Goal: Task Accomplishment & Management: Use online tool/utility

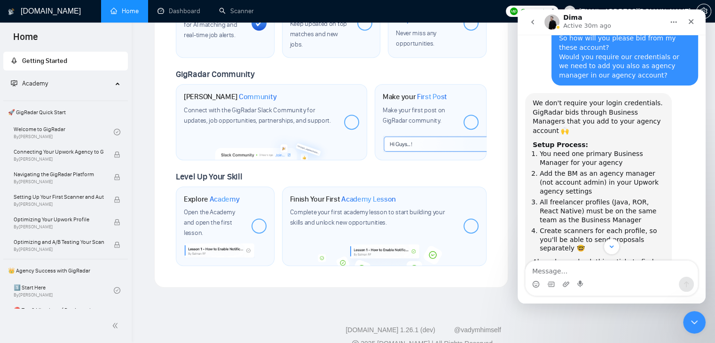
scroll to position [982, 0]
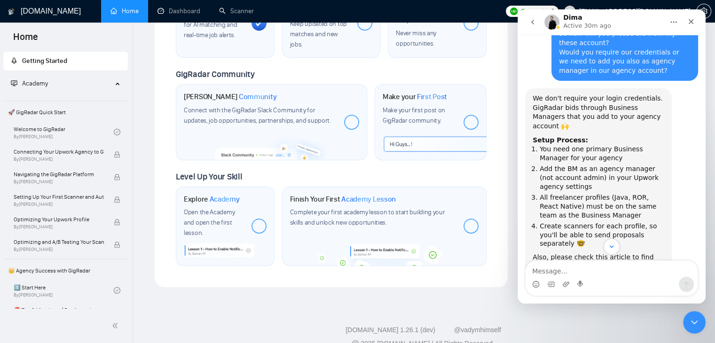
click at [581, 102] on div "We don't require your login credentials. GigRadar bids through Business Manager…" at bounding box center [599, 112] width 132 height 37
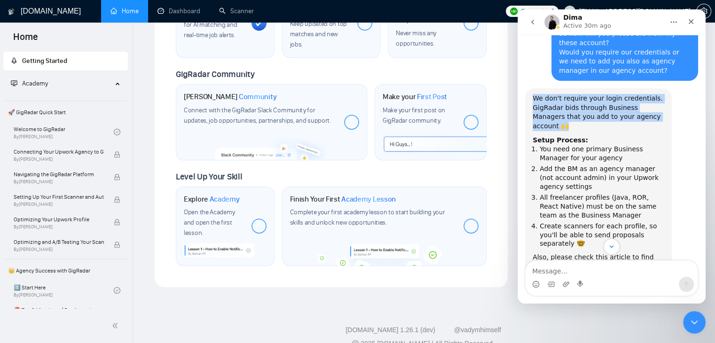
click at [581, 102] on div "We don't require your login credentials. GigRadar bids through Business Manager…" at bounding box center [599, 112] width 132 height 37
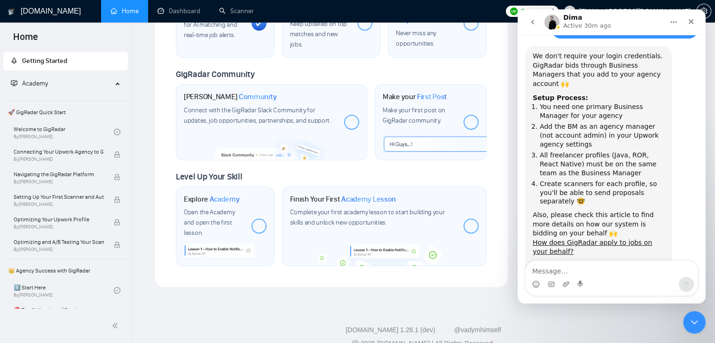
scroll to position [1029, 0]
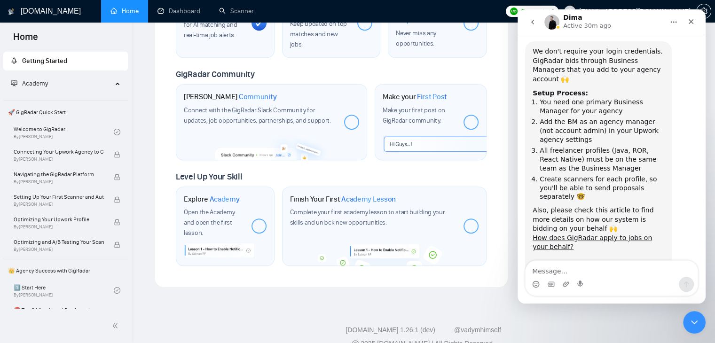
click at [568, 98] on li "You need one primary Business Manager for your agency" at bounding box center [602, 106] width 125 height 17
click at [591, 118] on li "Add the BM as an agency manager (not account admin) in your Upwork agency setti…" at bounding box center [602, 131] width 125 height 26
click at [575, 118] on li "Add the BM as an agency manager (not account admin) in your Upwork agency setti…" at bounding box center [602, 131] width 125 height 26
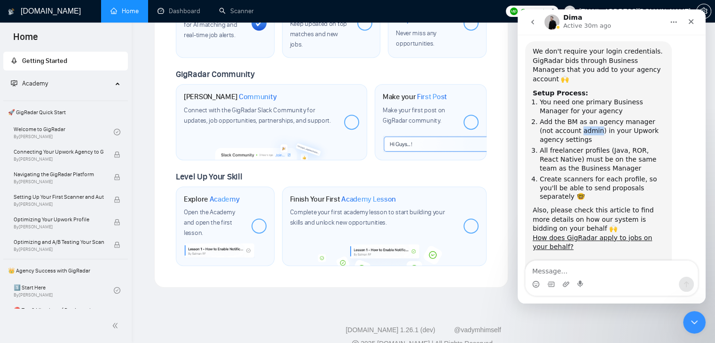
click at [575, 118] on li "Add the BM as an agency manager (not account admin) in your Upwork agency setti…" at bounding box center [602, 131] width 125 height 26
click at [595, 118] on li "Add the BM as an agency manager (not account admin) in your Upwork agency setti…" at bounding box center [602, 131] width 125 height 26
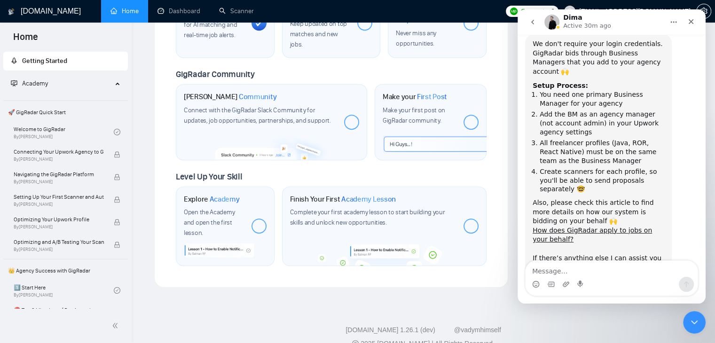
click at [593, 167] on li "Create scanners for each profile, so you'll be able to send proposals separatel…" at bounding box center [602, 180] width 125 height 26
click at [615, 167] on li "Create scanners for each profile, so you'll be able to send proposals separatel…" at bounding box center [602, 180] width 125 height 26
click at [587, 167] on li "Create scanners for each profile, so you'll be able to send proposals separatel…" at bounding box center [602, 180] width 125 height 26
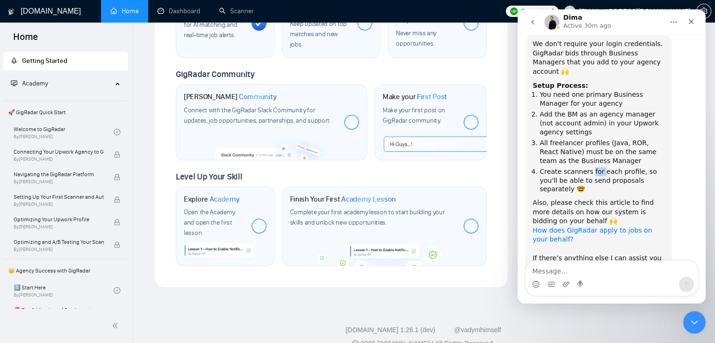
click at [589, 227] on link "How does GigRadar apply to jobs on your behalf?" at bounding box center [592, 235] width 119 height 17
click at [586, 139] on li "All freelancer profiles (Java, ROR, React Native) must be on the same team as t…" at bounding box center [602, 152] width 125 height 26
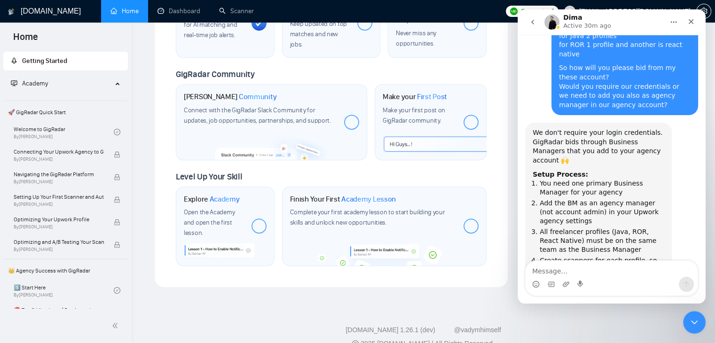
scroll to position [942, 0]
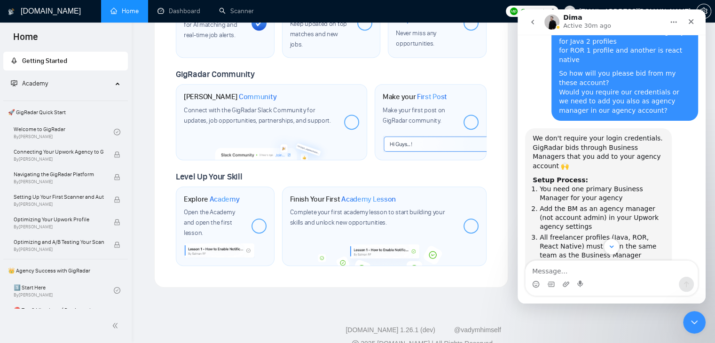
click at [586, 176] on div "Setup Process:" at bounding box center [599, 180] width 132 height 9
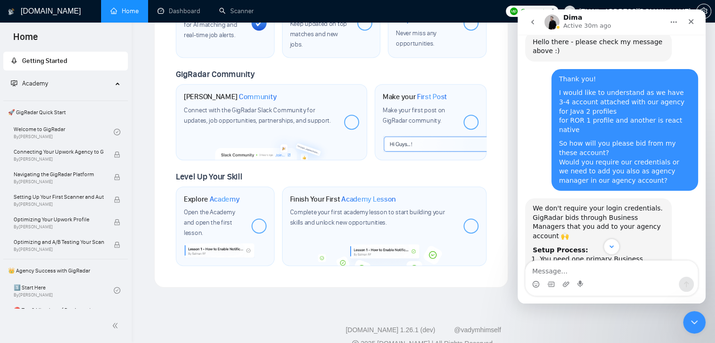
scroll to position [873, 0]
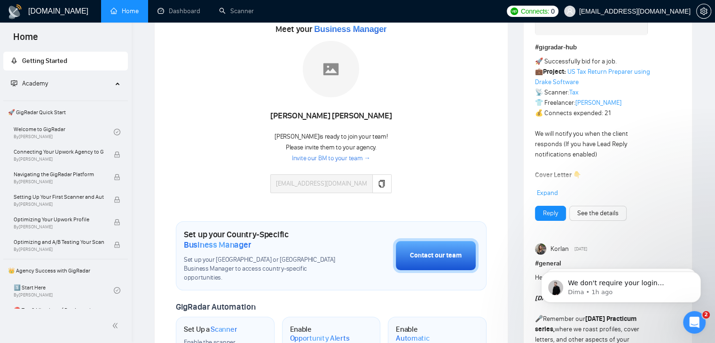
scroll to position [43, 0]
click at [192, 7] on link "Dashboard" at bounding box center [178, 11] width 43 height 8
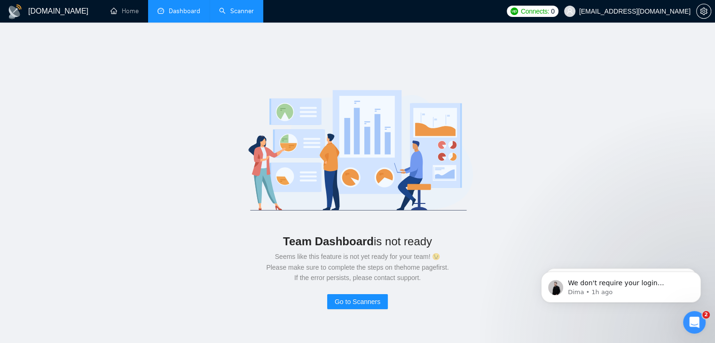
click at [231, 9] on link "Scanner" at bounding box center [236, 11] width 35 height 8
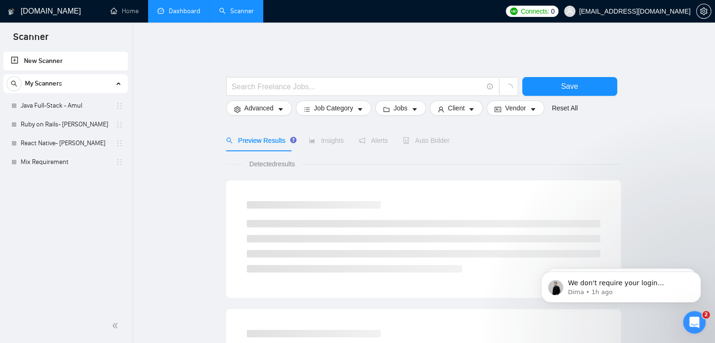
click at [574, 17] on div "Connects: 0 [EMAIL_ADDRESS][DOMAIN_NAME]" at bounding box center [608, 11] width 205 height 23
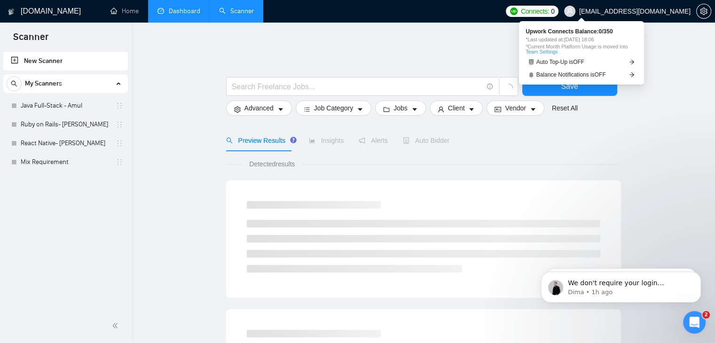
click at [549, 11] on span "Connects:" at bounding box center [535, 11] width 28 height 10
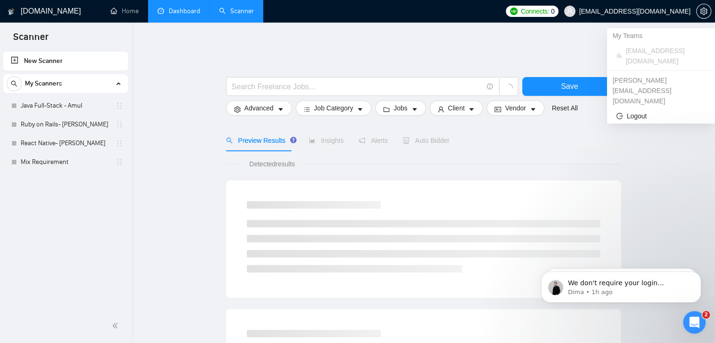
click at [639, 11] on span "[EMAIL_ADDRESS][DOMAIN_NAME]" at bounding box center [634, 11] width 111 height 0
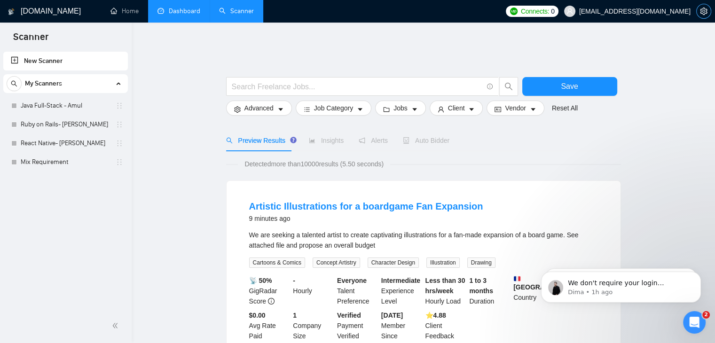
click at [700, 12] on icon "setting" at bounding box center [704, 12] width 8 height 8
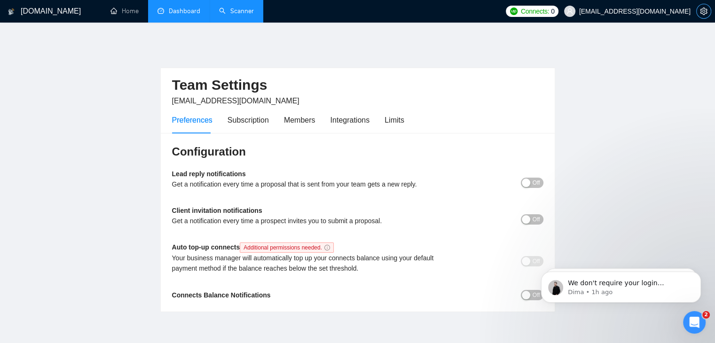
scroll to position [35, 0]
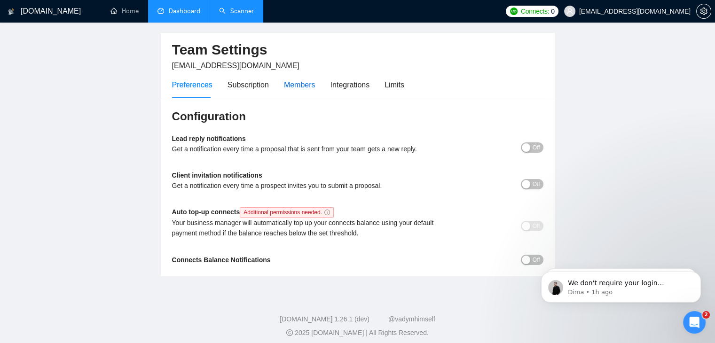
click at [298, 79] on div "Members" at bounding box center [299, 85] width 31 height 12
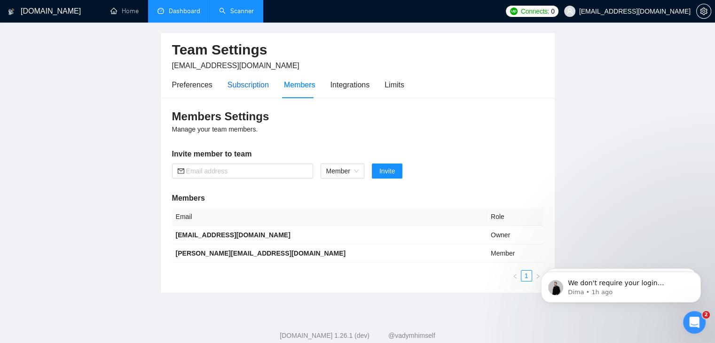
click at [238, 79] on div "Subscription" at bounding box center [248, 85] width 41 height 12
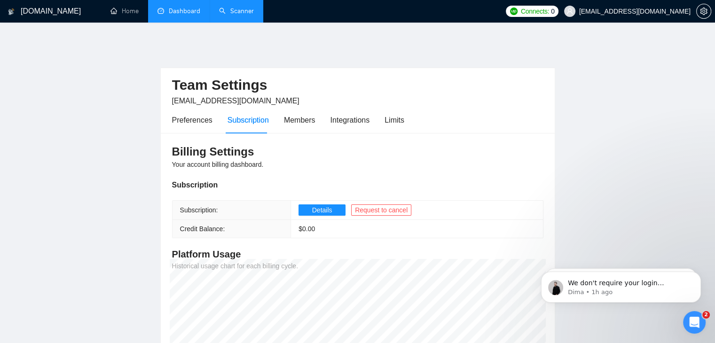
click at [233, 204] on th "Subscription:" at bounding box center [232, 210] width 118 height 19
click at [228, 220] on th "Credit Balance:" at bounding box center [232, 229] width 118 height 18
click at [288, 121] on div "Members" at bounding box center [299, 120] width 31 height 27
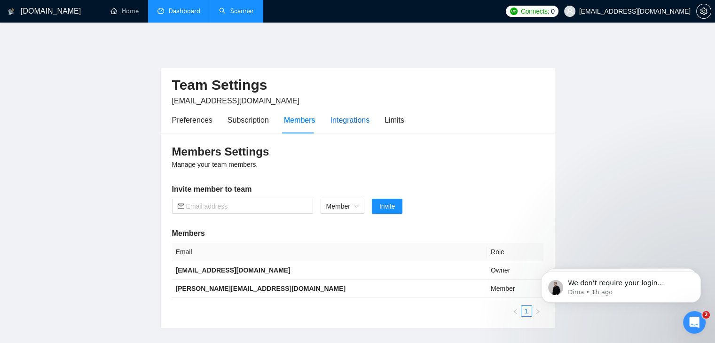
click at [338, 114] on div "Integrations" at bounding box center [349, 120] width 39 height 12
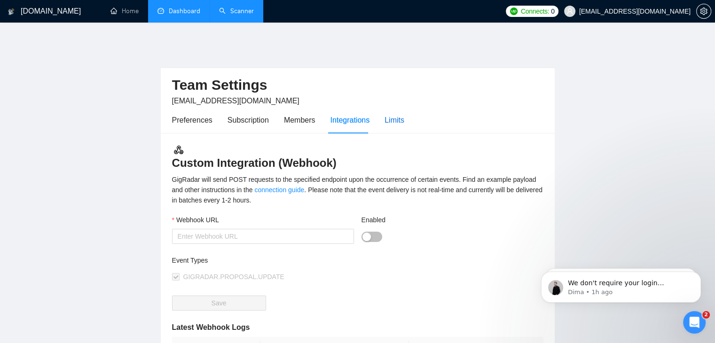
click at [394, 118] on div "Limits" at bounding box center [395, 120] width 20 height 12
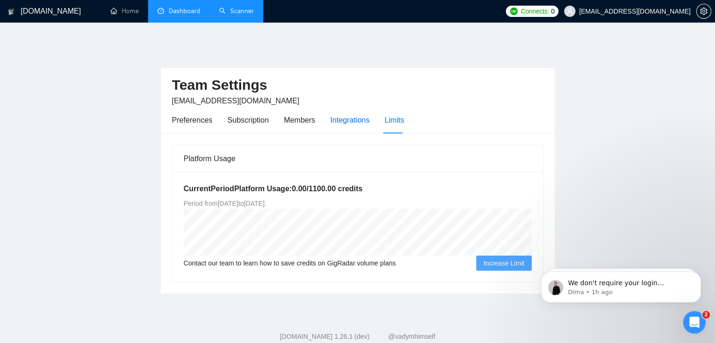
click at [349, 117] on div "Integrations" at bounding box center [349, 120] width 39 height 12
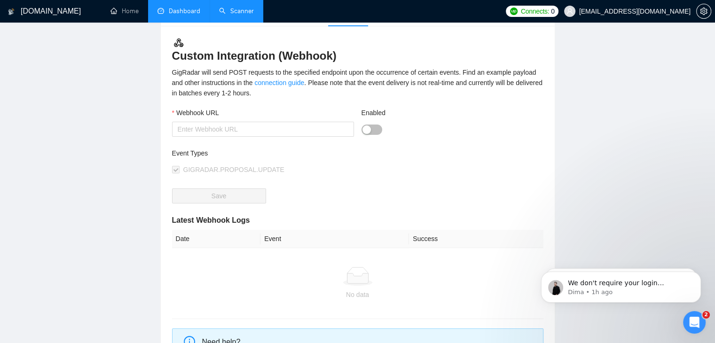
scroll to position [108, 0]
click at [261, 123] on input "Webhook URL" at bounding box center [263, 128] width 182 height 15
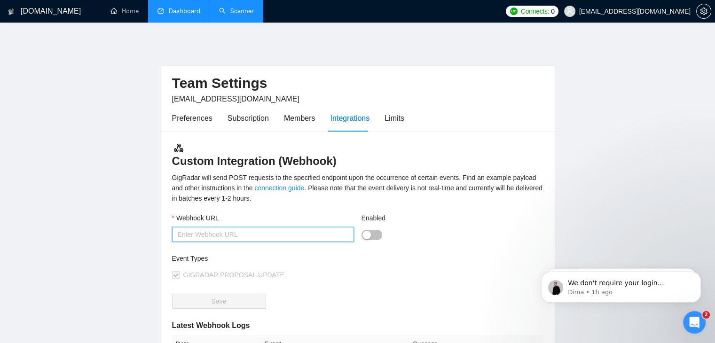
scroll to position [2, 0]
click at [200, 115] on div "Preferences" at bounding box center [192, 118] width 40 height 12
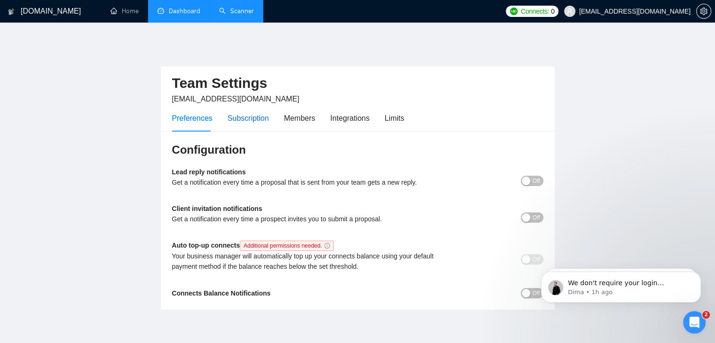
click at [248, 112] on div "Subscription" at bounding box center [248, 118] width 41 height 12
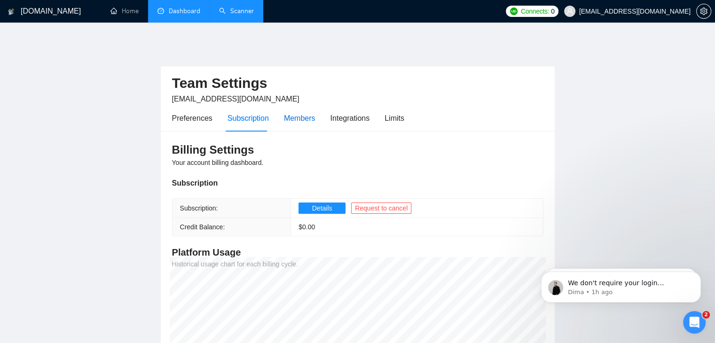
click at [308, 112] on div "Members" at bounding box center [299, 118] width 31 height 12
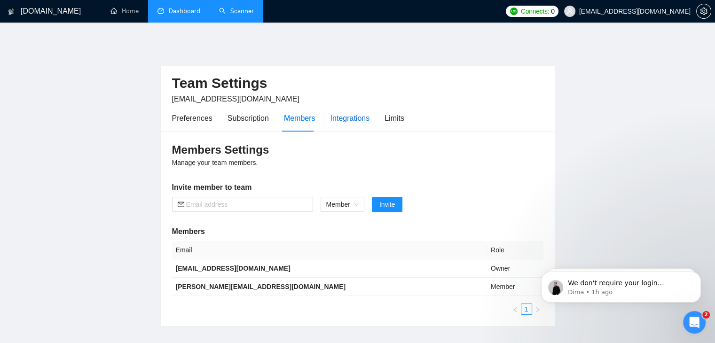
click at [334, 112] on div "Integrations" at bounding box center [349, 118] width 39 height 12
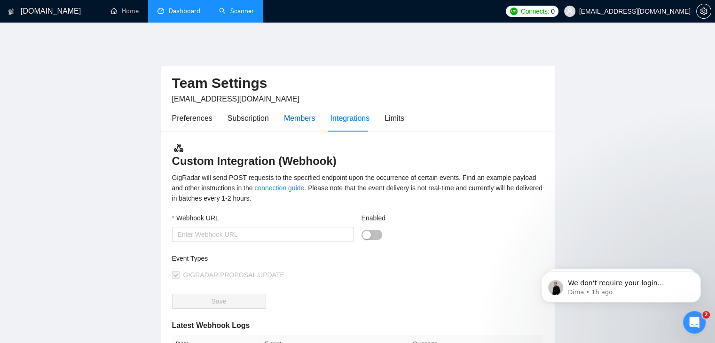
click at [295, 112] on div "Members" at bounding box center [299, 118] width 31 height 12
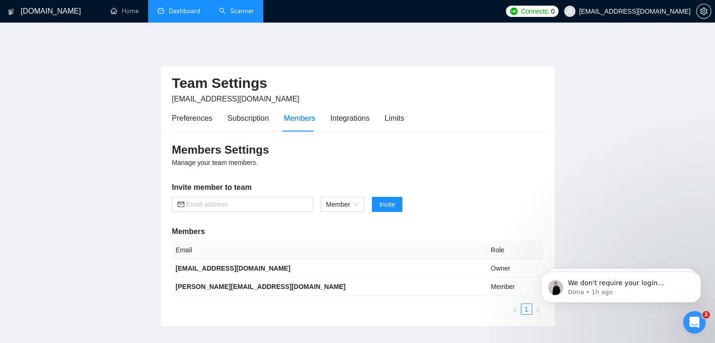
scroll to position [51, 0]
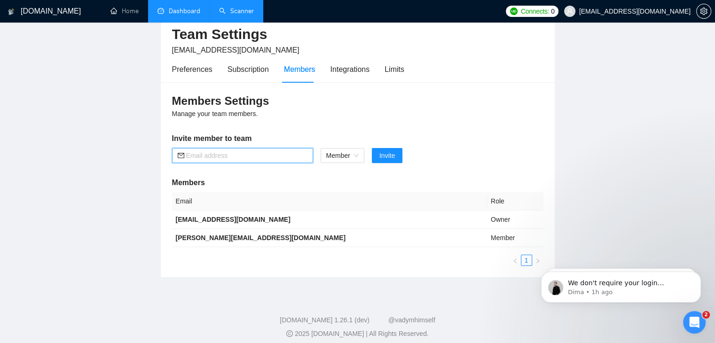
click at [278, 150] on input "text" at bounding box center [246, 155] width 121 height 10
click at [343, 149] on span "Member" at bounding box center [342, 156] width 32 height 14
click at [350, 155] on span "Member" at bounding box center [342, 156] width 32 height 14
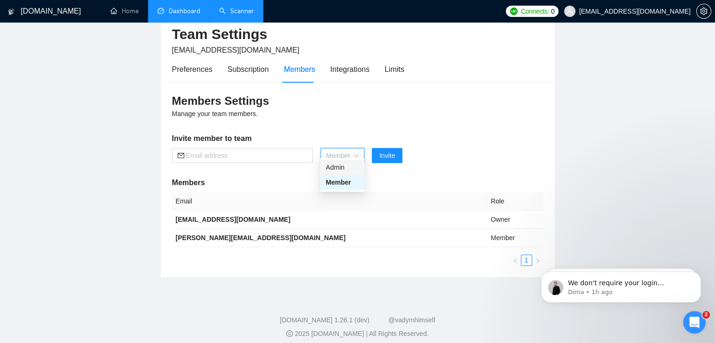
click at [340, 164] on div "Admin" at bounding box center [342, 167] width 33 height 10
click at [340, 149] on span "Admin" at bounding box center [339, 156] width 27 height 14
click at [331, 181] on div "Member" at bounding box center [339, 182] width 27 height 10
click at [343, 149] on span "Member" at bounding box center [342, 156] width 32 height 14
click at [427, 100] on h3 "Members Settings" at bounding box center [357, 101] width 371 height 15
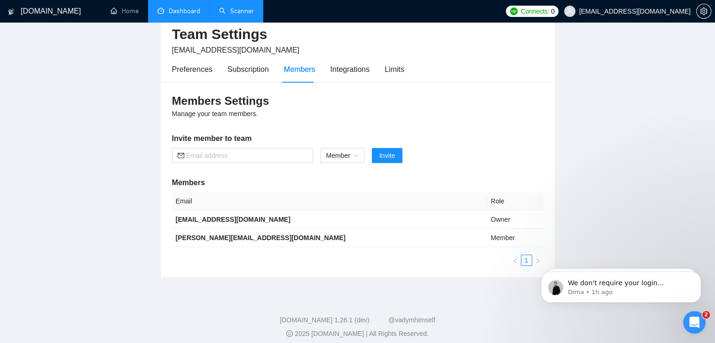
scroll to position [0, 0]
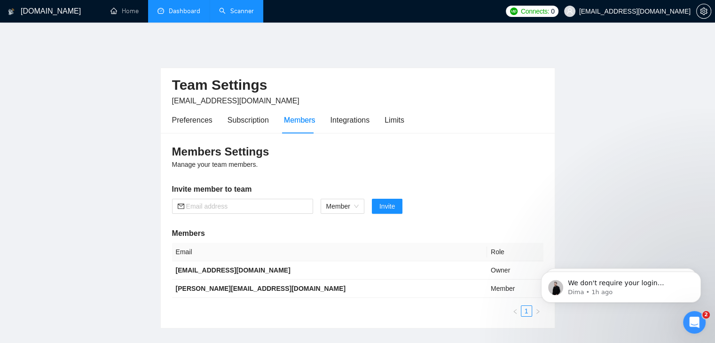
click at [227, 161] on span "Manage your team members." at bounding box center [215, 165] width 86 height 8
click at [250, 122] on div "Subscription" at bounding box center [248, 120] width 41 height 27
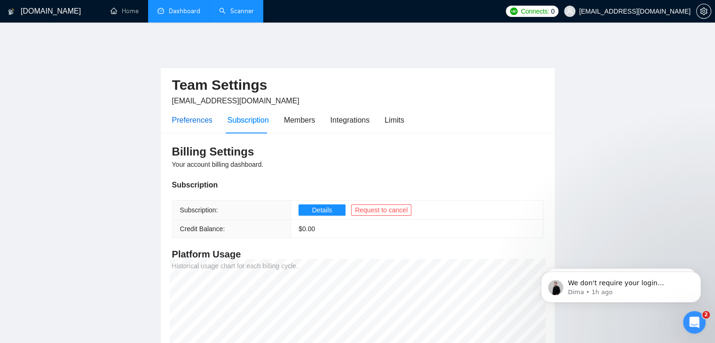
click at [196, 114] on div "Preferences" at bounding box center [192, 120] width 40 height 12
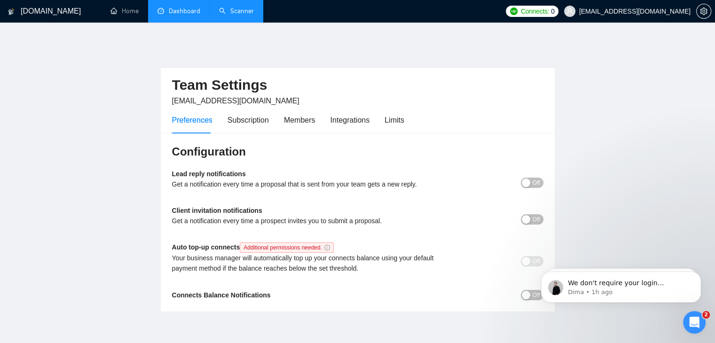
click at [184, 7] on link "Dashboard" at bounding box center [178, 11] width 43 height 8
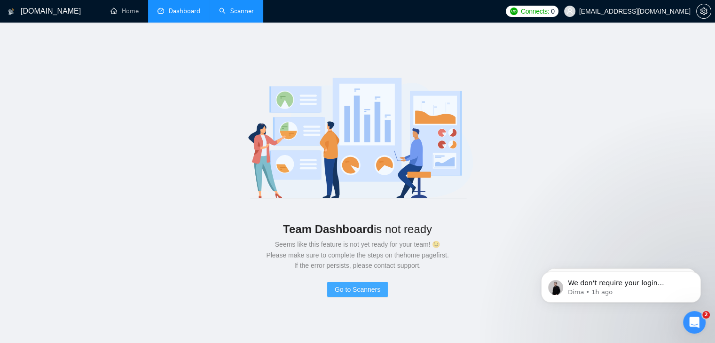
click at [358, 282] on button "Go to Scanners" at bounding box center [357, 289] width 61 height 15
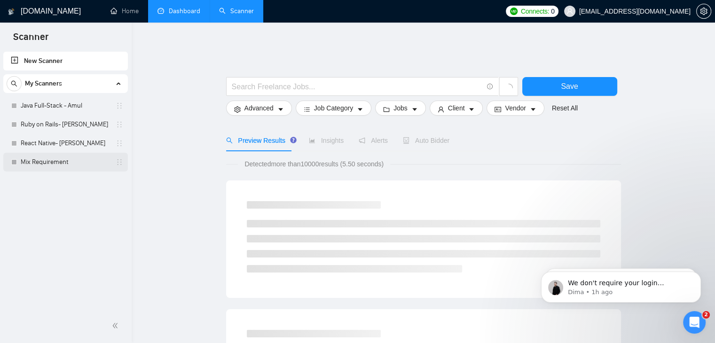
click at [43, 155] on link "Mix Requirement" at bounding box center [65, 162] width 89 height 19
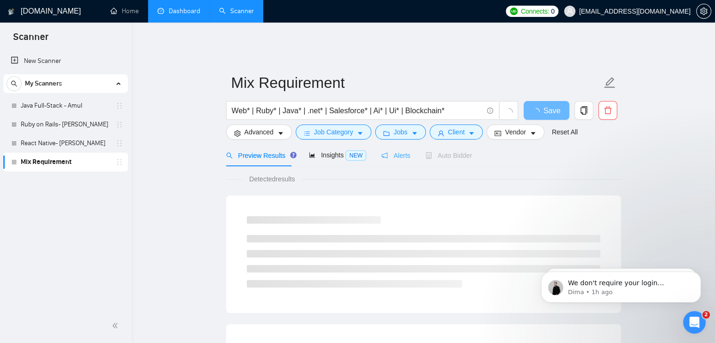
click at [385, 157] on div "Alerts" at bounding box center [395, 155] width 29 height 22
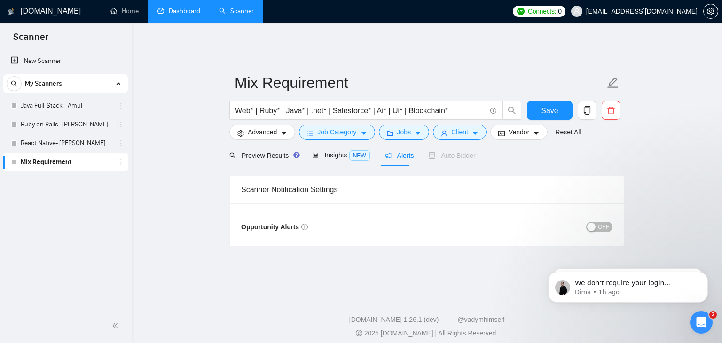
click at [390, 154] on div "Alerts" at bounding box center [399, 155] width 29 height 22
click at [601, 222] on span "OFF" at bounding box center [603, 227] width 11 height 10
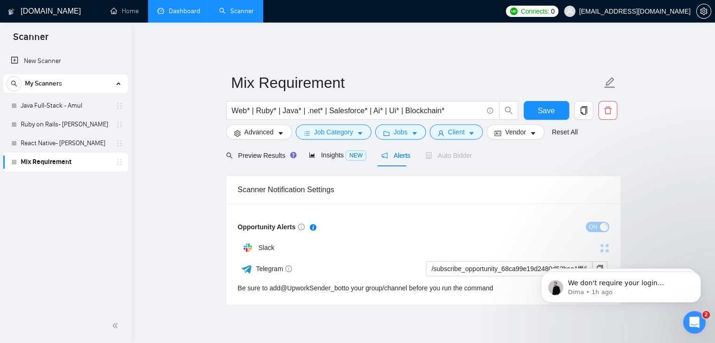
scroll to position [27, 0]
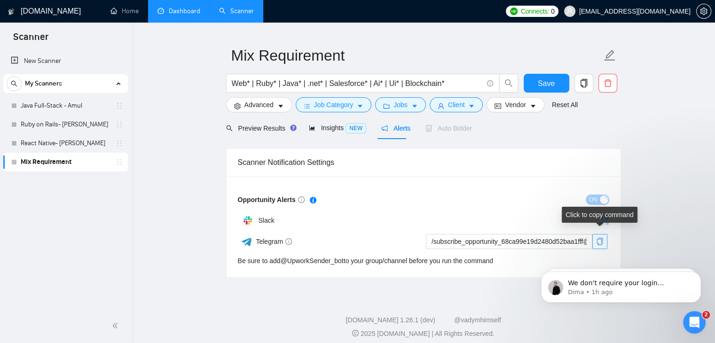
click at [600, 238] on icon "copy" at bounding box center [600, 242] width 8 height 8
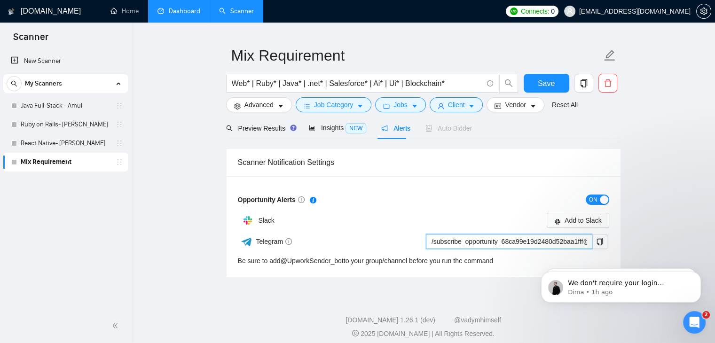
click at [480, 235] on input "/subscribe_opportunity_68ca99e19d2480d52baa1fff@UpworkSender_bot" at bounding box center [509, 241] width 166 height 15
drag, startPoint x: 284, startPoint y: 249, endPoint x: 341, endPoint y: 248, distance: 56.4
click at [341, 248] on div "Telegram /subscribe_opportunity_68ca99e19d2480d52baa1fff@UpworkSender_bot Be su…" at bounding box center [422, 250] width 369 height 32
copy link "UpworkSender_bot"
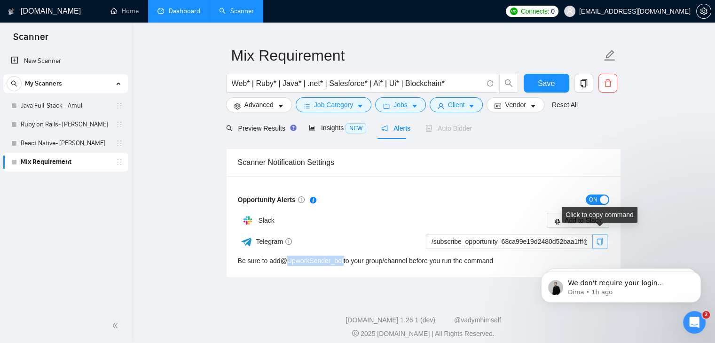
click at [601, 238] on icon "copy" at bounding box center [600, 242] width 6 height 8
click at [631, 219] on main "Mix Requirement Web* | Ruby* | Java* | .net* | Salesforce* | Ai* | Ui* | Blockc…" at bounding box center [423, 147] width 553 height 261
click at [475, 282] on div "GigRadar.io Home Dashboard Scanner Connects: 0 vikas@webkorps.com Mix Requireme…" at bounding box center [423, 164] width 583 height 371
click at [64, 169] on link "Mix Requirement" at bounding box center [65, 162] width 89 height 19
click at [70, 165] on link "Mix Requirement" at bounding box center [65, 162] width 89 height 19
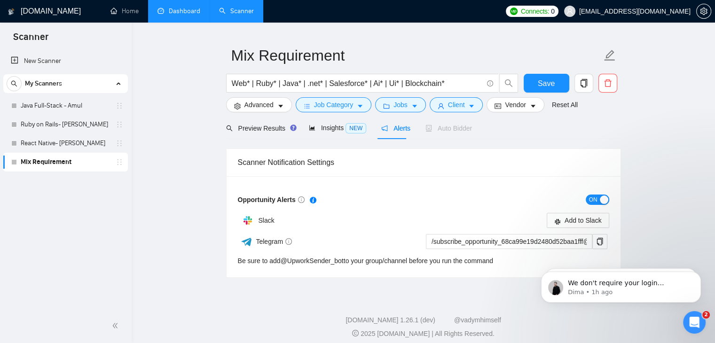
click at [396, 125] on span "Alerts" at bounding box center [395, 129] width 29 height 8
click at [273, 126] on div "Preview Results" at bounding box center [260, 128] width 68 height 10
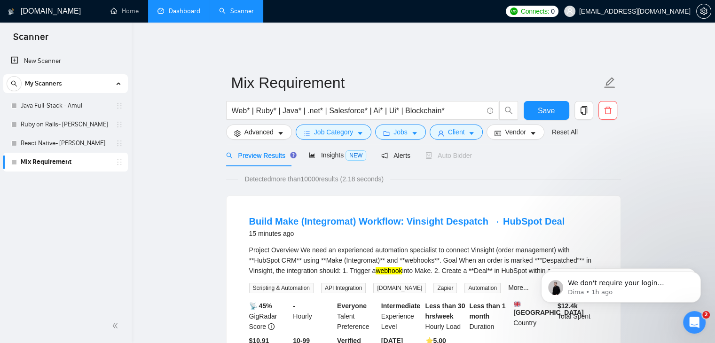
click at [63, 164] on link "Mix Requirement" at bounding box center [65, 162] width 89 height 19
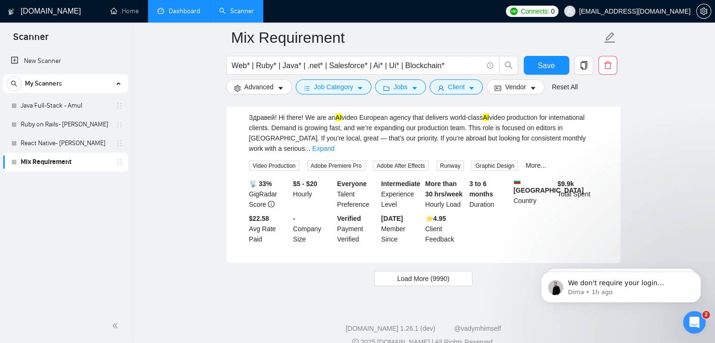
scroll to position [1995, 0]
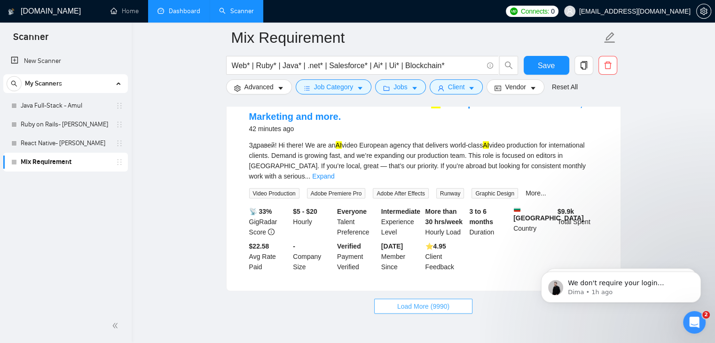
click at [432, 301] on span "Load More (9990)" at bounding box center [423, 306] width 52 height 10
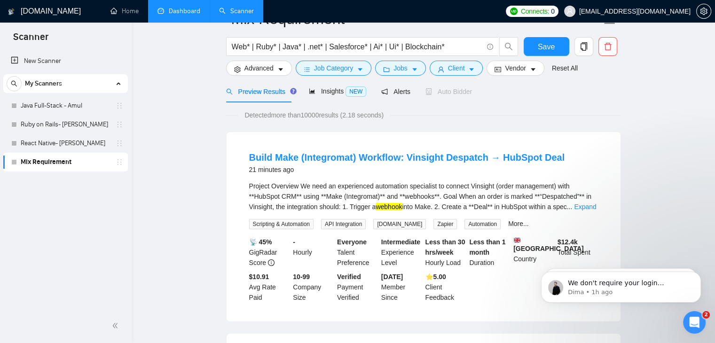
scroll to position [0, 0]
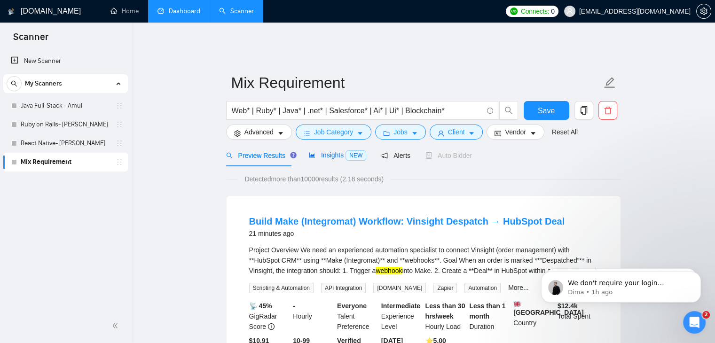
click at [336, 151] on span "Insights NEW" at bounding box center [337, 155] width 57 height 8
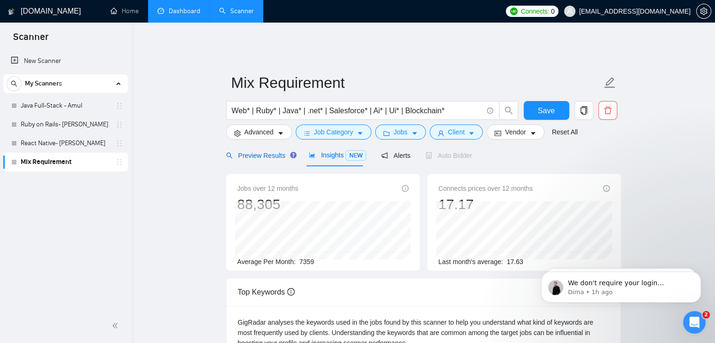
click at [271, 152] on span "Preview Results" at bounding box center [260, 156] width 68 height 8
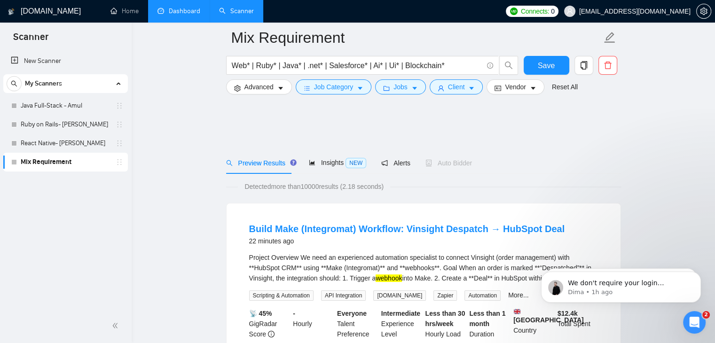
scroll to position [196, 0]
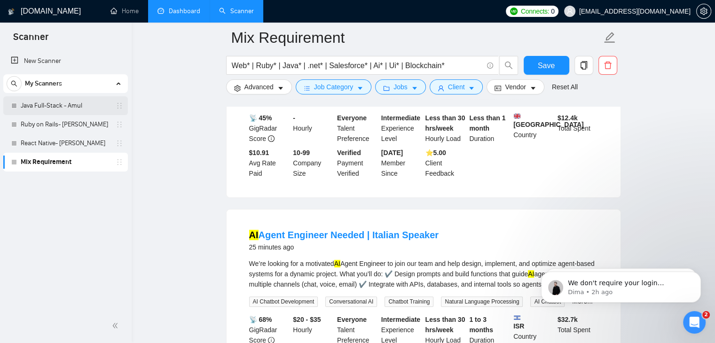
click at [77, 110] on link "Java Full-Stack - Amul" at bounding box center [65, 105] width 89 height 19
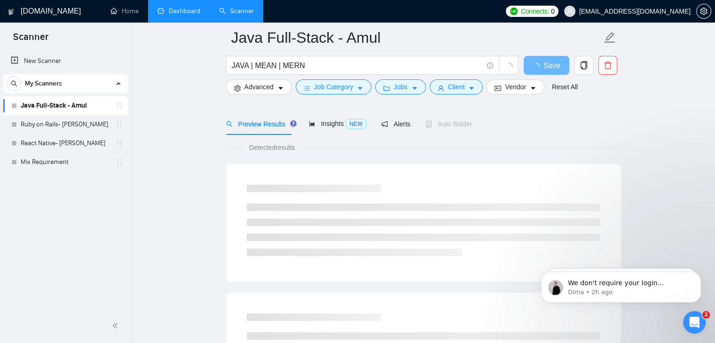
scroll to position [45, 0]
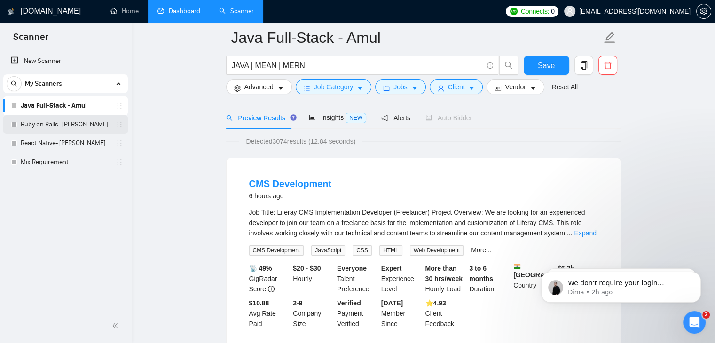
click at [61, 128] on link "Ruby on Rails- Chirag" at bounding box center [65, 124] width 89 height 19
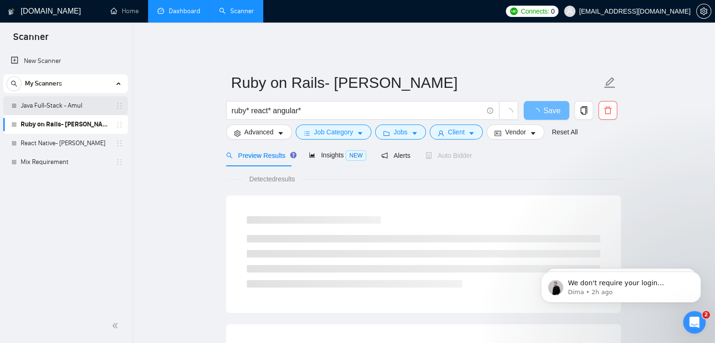
click at [63, 106] on link "Java Full-Stack - Amul" at bounding box center [65, 105] width 89 height 19
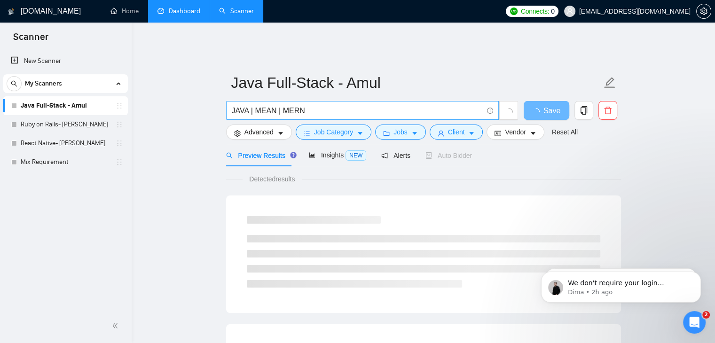
click at [246, 105] on input "JAVA | MEAN | MERN" at bounding box center [357, 111] width 251 height 12
type input "JAVA* | MEAN | MERN"
click at [549, 105] on span "Save" at bounding box center [551, 111] width 17 height 12
click at [545, 105] on span "Save" at bounding box center [551, 111] width 17 height 12
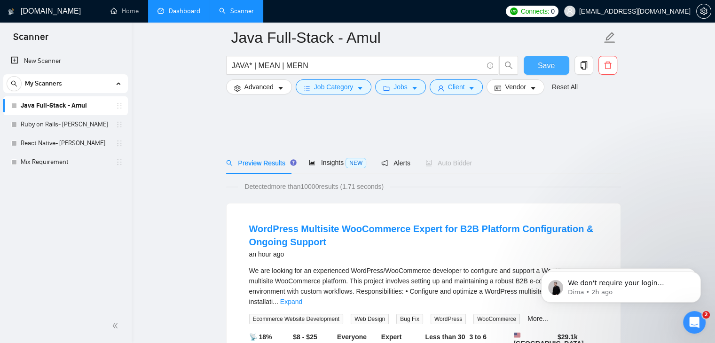
scroll to position [77, 0]
